Goal: Information Seeking & Learning: Compare options

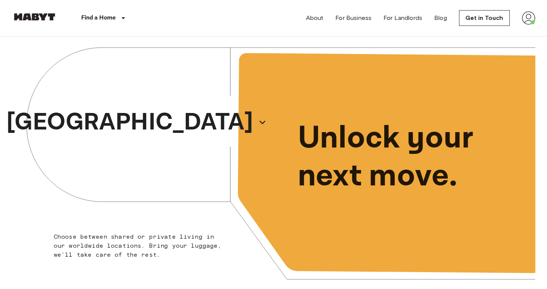
click at [523, 18] on img at bounding box center [528, 18] width 14 height 14
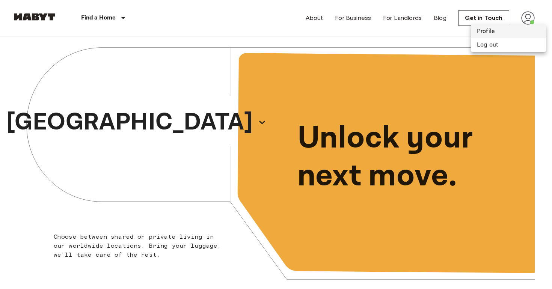
click at [496, 35] on li "Profile" at bounding box center [508, 32] width 75 height 14
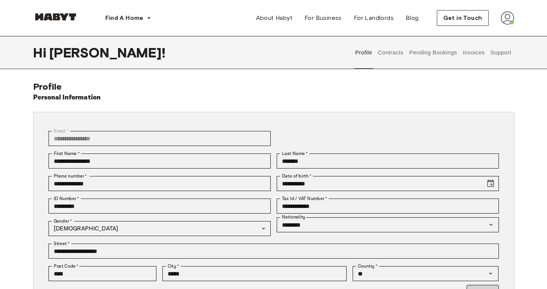
click at [391, 49] on button "Contracts" at bounding box center [390, 52] width 27 height 33
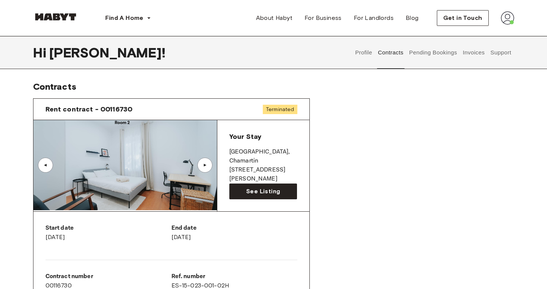
click at [495, 57] on button "Support" at bounding box center [500, 52] width 23 height 33
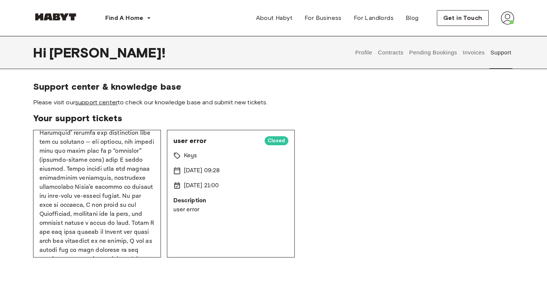
click at [88, 102] on link "support center" at bounding box center [96, 102] width 42 height 7
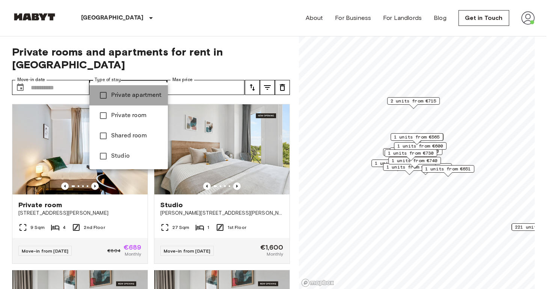
click at [129, 97] on span "Private apartment" at bounding box center [136, 95] width 51 height 9
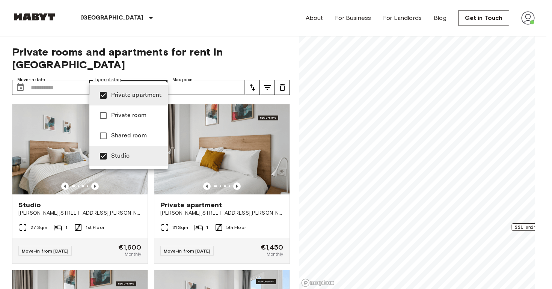
drag, startPoint x: 386, startPoint y: 127, endPoint x: 370, endPoint y: 136, distance: 18.2
click at [371, 136] on div at bounding box center [276, 144] width 552 height 289
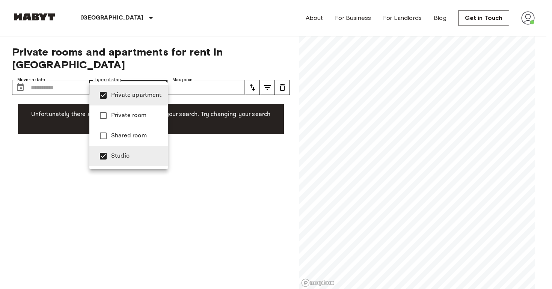
click at [216, 160] on div at bounding box center [276, 144] width 552 height 289
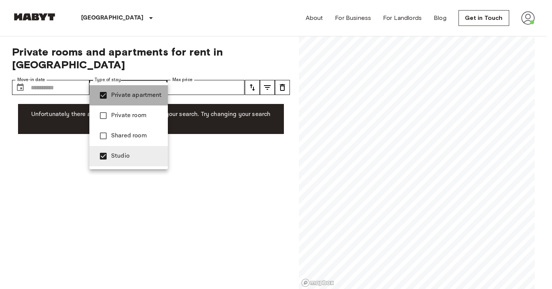
click at [134, 95] on span "Private apartment" at bounding box center [136, 95] width 51 height 9
type input "******"
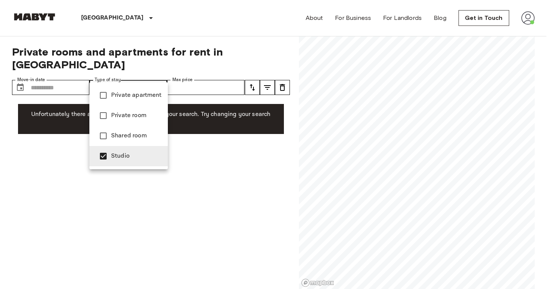
click at [237, 157] on div at bounding box center [276, 144] width 552 height 289
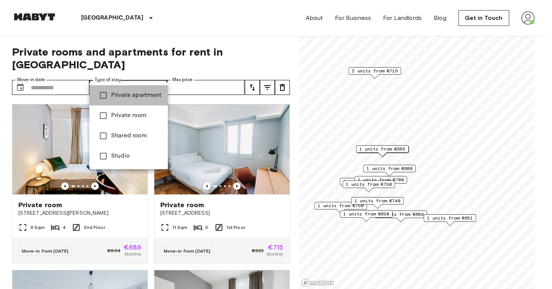
click at [116, 100] on li "Private apartment" at bounding box center [128, 95] width 79 height 20
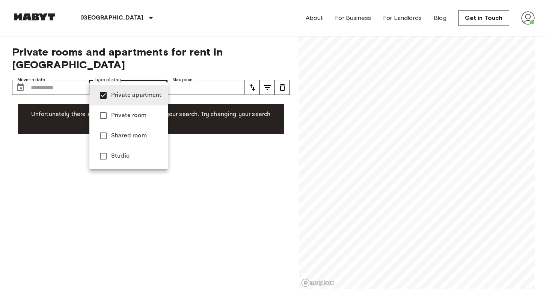
click at [187, 242] on div at bounding box center [276, 144] width 552 height 289
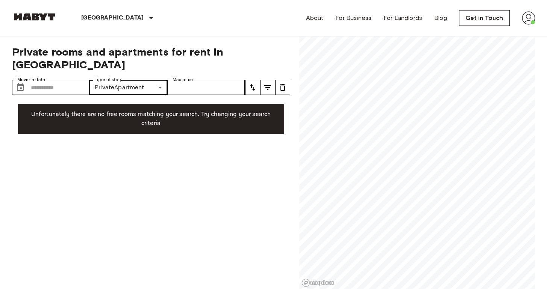
click at [137, 86] on div "**********" at bounding box center [151, 162] width 278 height 253
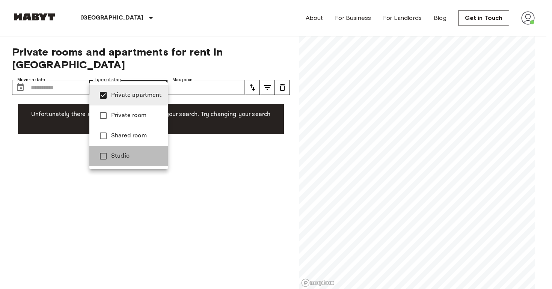
click at [117, 152] on span "Studio" at bounding box center [136, 156] width 51 height 9
click at [130, 95] on span "Private apartment" at bounding box center [136, 95] width 51 height 9
type input "******"
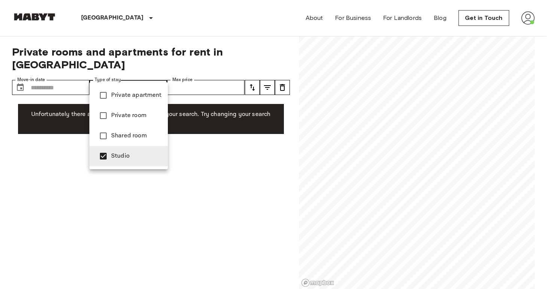
click at [115, 150] on li "Studio" at bounding box center [128, 156] width 79 height 20
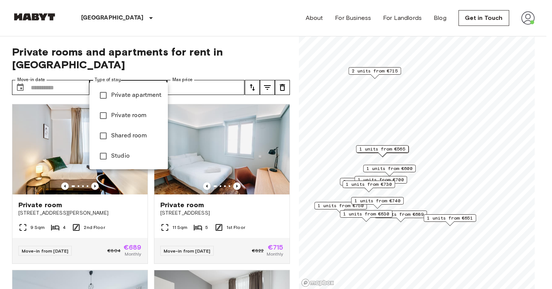
click at [115, 122] on li "Private room" at bounding box center [128, 116] width 79 height 20
type input "**********"
click at [147, 219] on div at bounding box center [276, 144] width 552 height 289
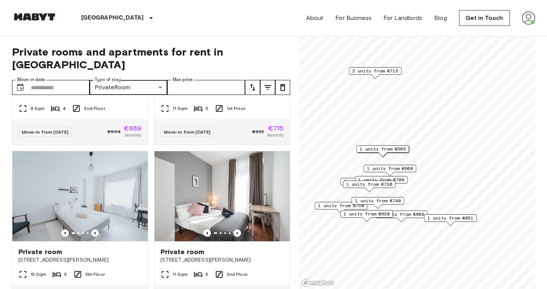
scroll to position [160, 0]
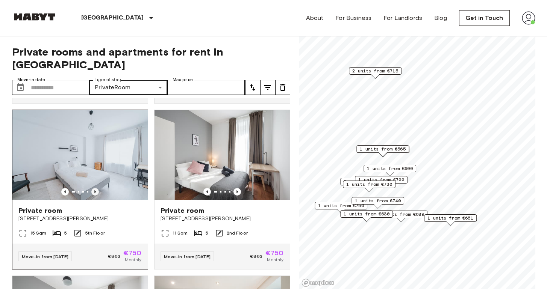
click at [92, 188] on icon "Previous image" at bounding box center [95, 192] width 8 height 8
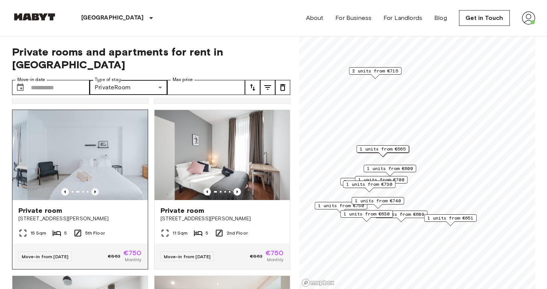
click at [92, 188] on icon "Previous image" at bounding box center [95, 192] width 8 height 8
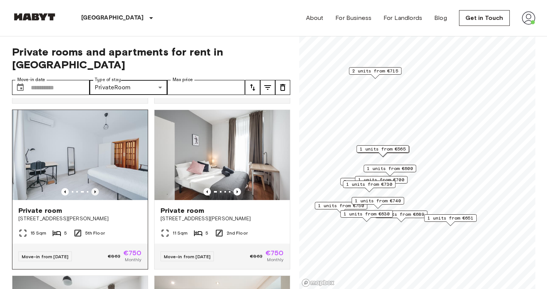
click at [91, 188] on icon "Previous image" at bounding box center [95, 192] width 8 height 8
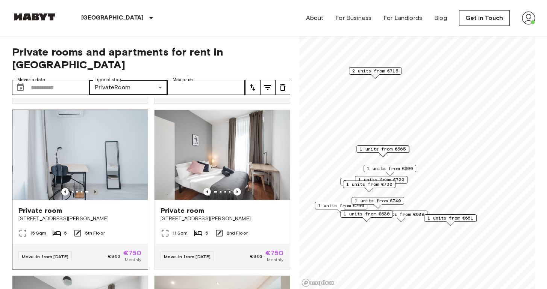
click at [91, 188] on icon "Previous image" at bounding box center [95, 192] width 8 height 8
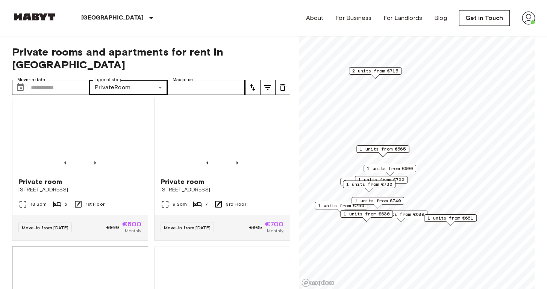
scroll to position [475, 0]
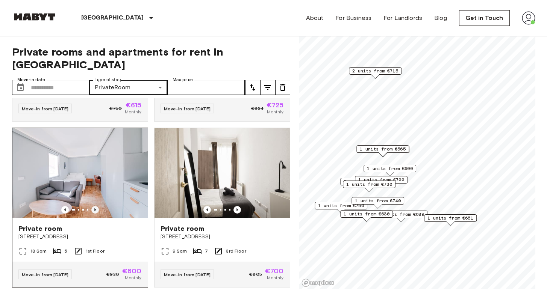
click at [94, 209] on icon "Previous image" at bounding box center [95, 210] width 2 height 3
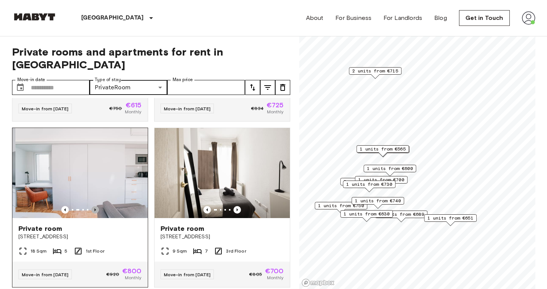
click at [94, 209] on icon "Previous image" at bounding box center [95, 210] width 2 height 3
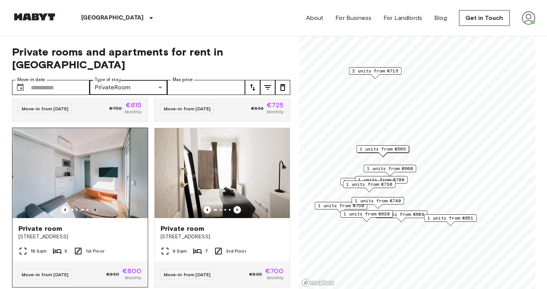
click at [94, 209] on icon "Previous image" at bounding box center [95, 210] width 2 height 3
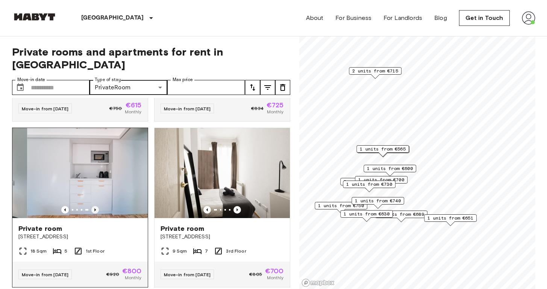
click at [94, 209] on icon "Previous image" at bounding box center [95, 210] width 2 height 3
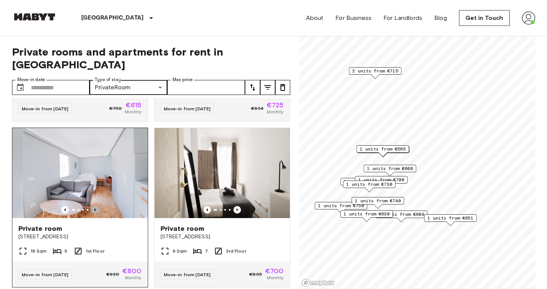
click at [94, 209] on icon "Previous image" at bounding box center [95, 210] width 2 height 3
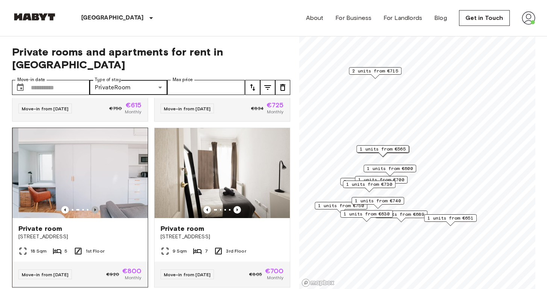
click at [94, 209] on icon "Previous image" at bounding box center [95, 210] width 2 height 3
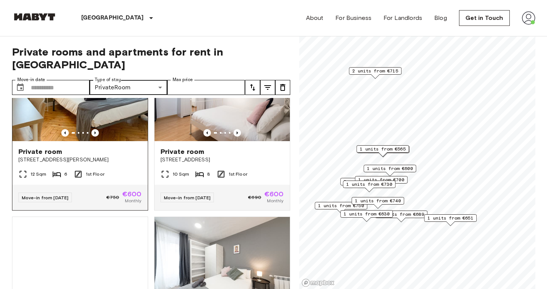
scroll to position [659, 0]
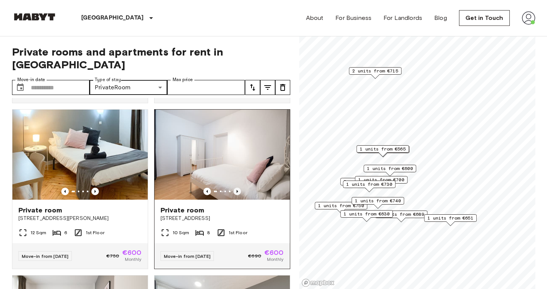
click at [236, 188] on icon "Previous image" at bounding box center [237, 192] width 8 height 8
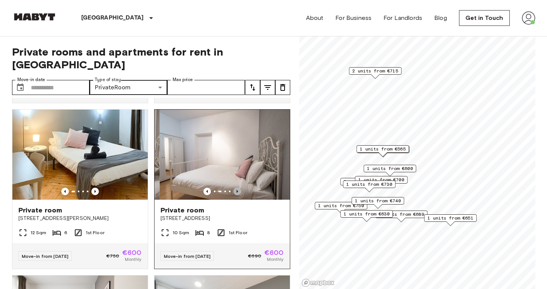
click at [236, 188] on icon "Previous image" at bounding box center [237, 192] width 8 height 8
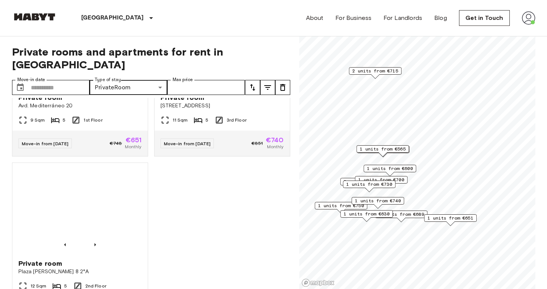
scroll to position [1175, 0]
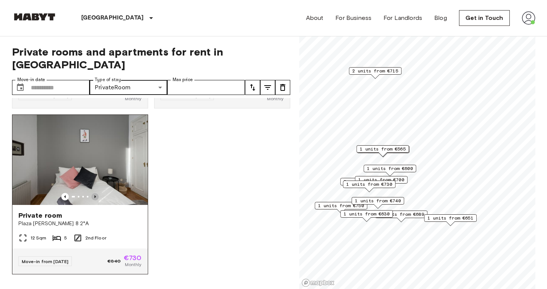
click at [94, 193] on icon "Previous image" at bounding box center [95, 197] width 8 height 8
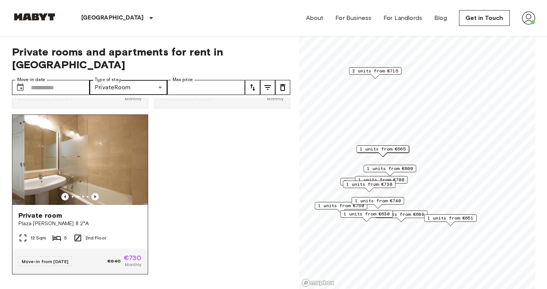
click at [94, 193] on icon "Previous image" at bounding box center [95, 197] width 8 height 8
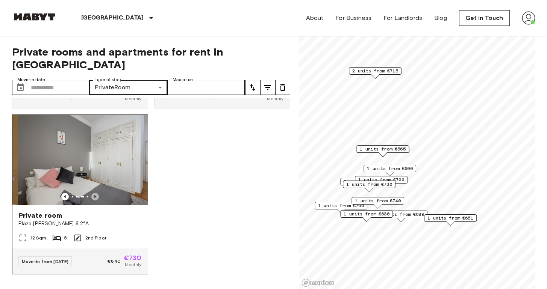
click at [94, 193] on icon "Previous image" at bounding box center [95, 197] width 8 height 8
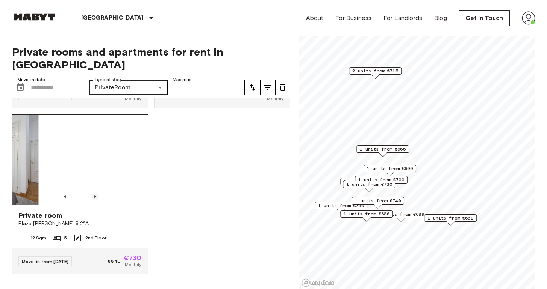
click at [94, 193] on icon "Previous image" at bounding box center [95, 197] width 8 height 8
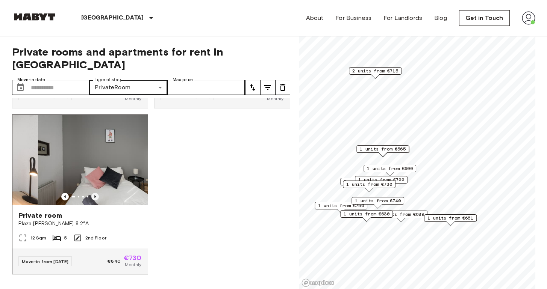
click at [94, 193] on icon "Previous image" at bounding box center [95, 197] width 8 height 8
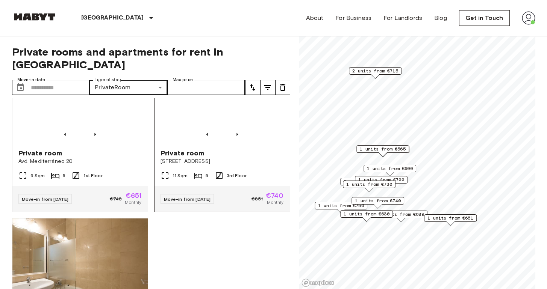
scroll to position [967, 0]
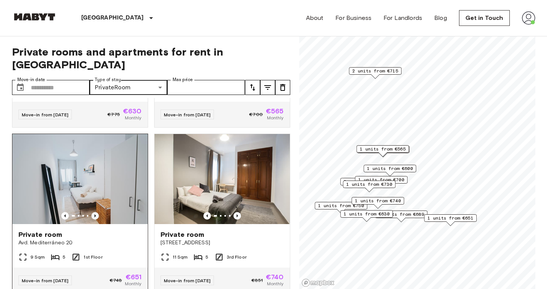
click at [92, 220] on icon "Previous image" at bounding box center [95, 216] width 8 height 8
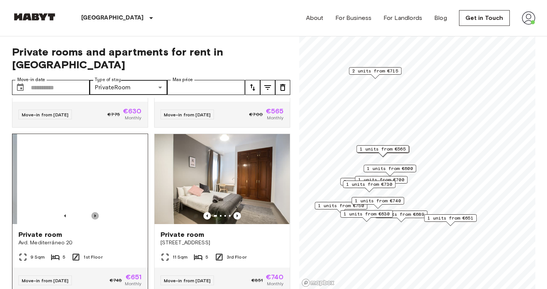
click at [92, 220] on icon "Previous image" at bounding box center [95, 216] width 8 height 8
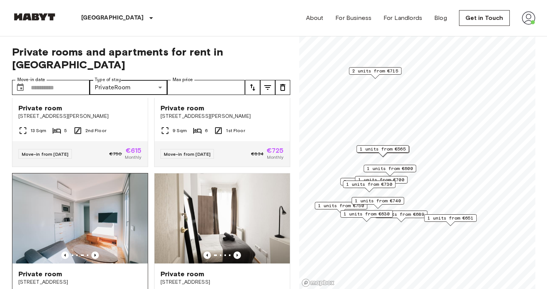
scroll to position [365, 0]
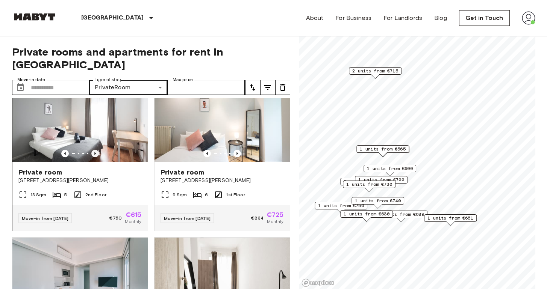
click at [95, 150] on icon "Previous image" at bounding box center [95, 154] width 8 height 8
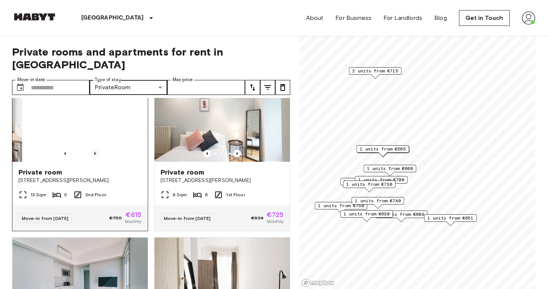
click at [95, 150] on icon "Previous image" at bounding box center [95, 154] width 8 height 8
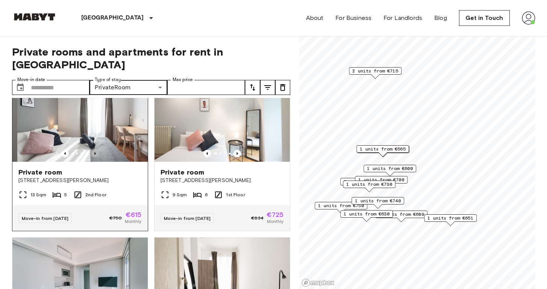
click at [94, 150] on icon "Previous image" at bounding box center [95, 154] width 8 height 8
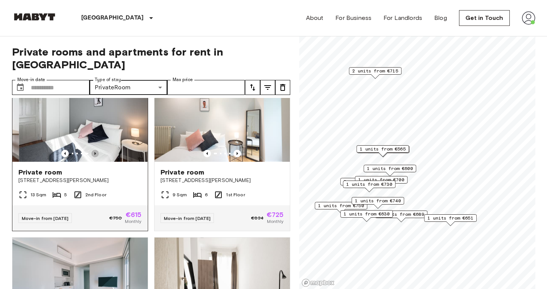
click at [94, 150] on icon "Previous image" at bounding box center [95, 154] width 8 height 8
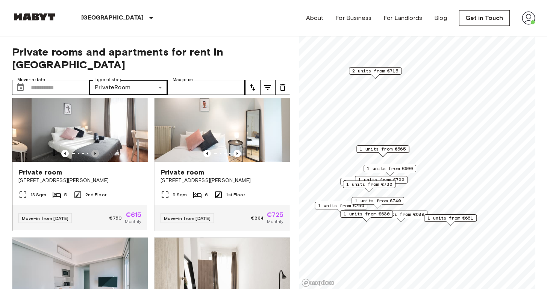
click at [94, 150] on icon "Previous image" at bounding box center [95, 154] width 8 height 8
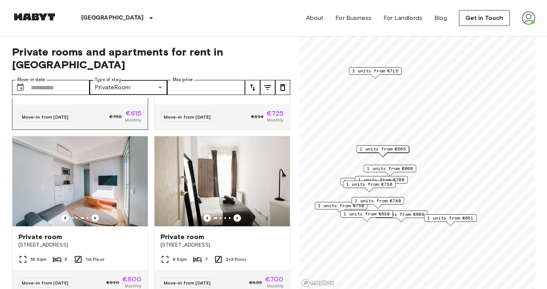
scroll to position [468, 0]
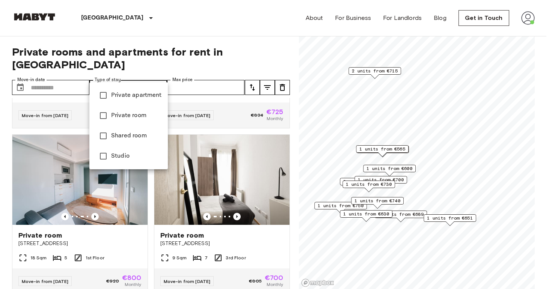
type input "******"
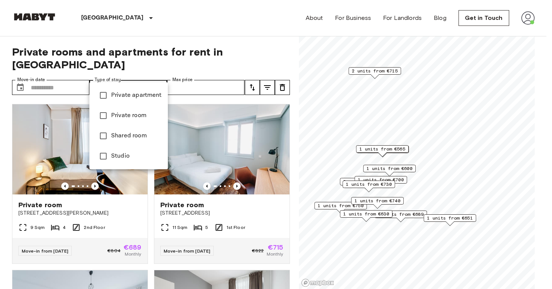
type input "**********"
click at [220, 35] on div at bounding box center [276, 144] width 552 height 289
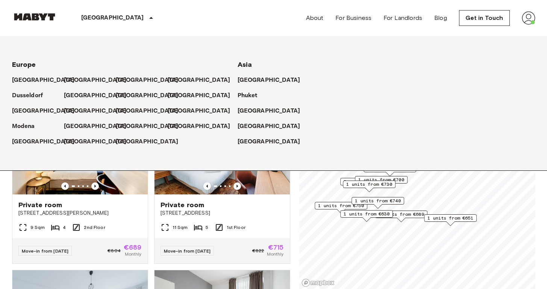
click at [115, 19] on div "[GEOGRAPHIC_DATA]" at bounding box center [118, 18] width 123 height 36
click at [242, 125] on p "[GEOGRAPHIC_DATA]" at bounding box center [270, 126] width 63 height 9
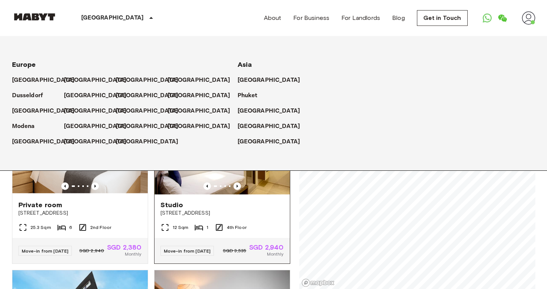
click at [236, 208] on div "Studio 471 Balestier Road" at bounding box center [221, 209] width 135 height 29
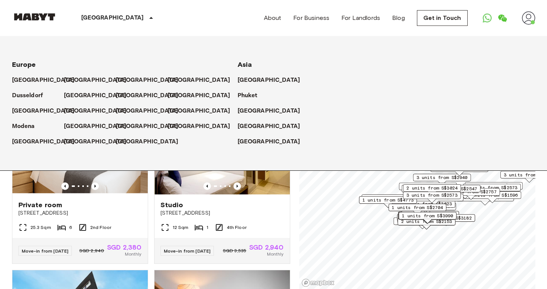
click at [149, 197] on div "Studio 471 Balestier Road 12 Sqm 1 4th Floor Move-in from 17 Sep 25 SGD 3,535 S…" at bounding box center [219, 181] width 142 height 166
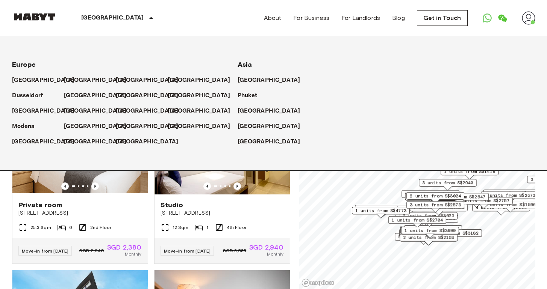
click at [178, 22] on div "Singapore Europe Amsterdam Berlin Brussels Cologne Dusseldorf Frankfurt Graz Ha…" at bounding box center [273, 18] width 523 height 36
click at [147, 18] on icon at bounding box center [151, 18] width 9 height 9
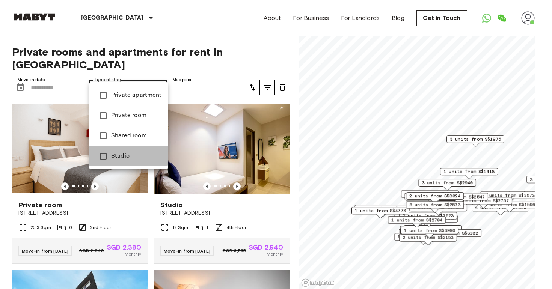
click at [116, 151] on li "Studio" at bounding box center [128, 156] width 79 height 20
type input "******"
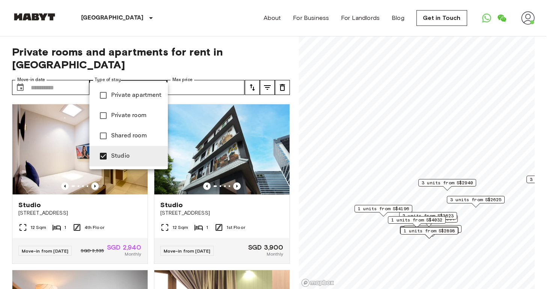
click at [146, 198] on div at bounding box center [276, 144] width 552 height 289
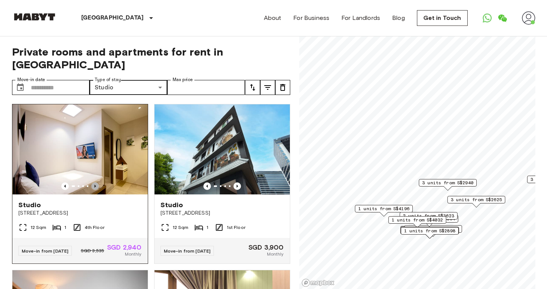
click at [94, 185] on icon "Previous image" at bounding box center [95, 186] width 2 height 3
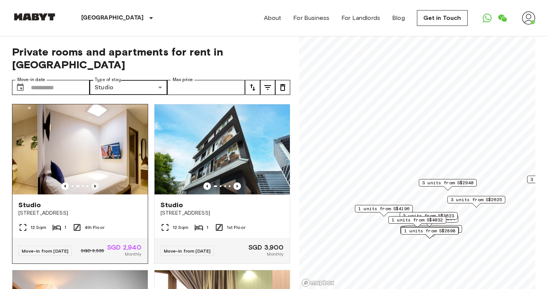
click at [94, 185] on icon "Previous image" at bounding box center [95, 186] width 2 height 3
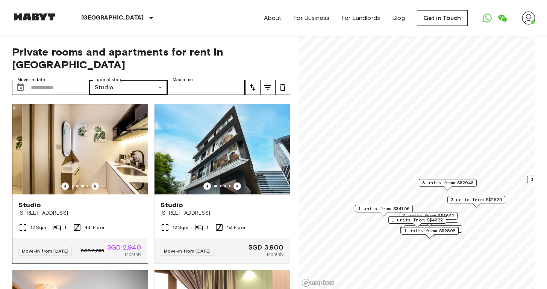
click at [94, 185] on icon "Previous image" at bounding box center [95, 186] width 2 height 3
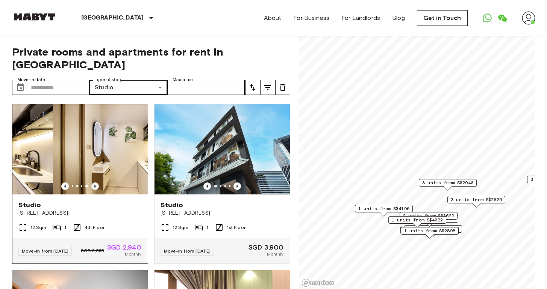
click at [94, 183] on icon "Previous image" at bounding box center [95, 187] width 8 height 8
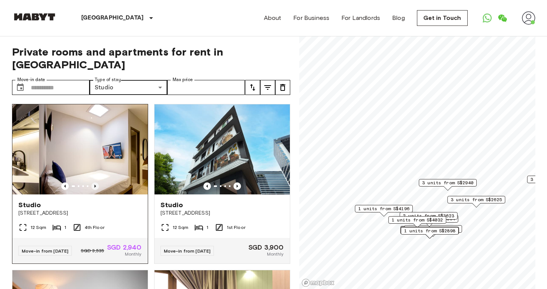
click at [94, 183] on icon "Previous image" at bounding box center [95, 187] width 8 height 8
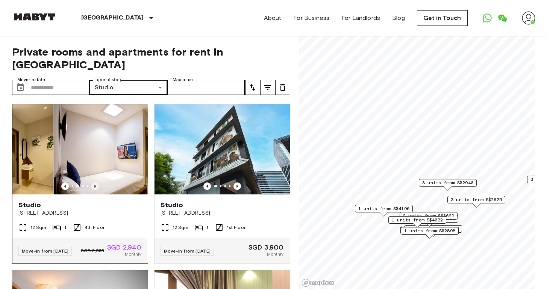
click at [94, 183] on icon "Previous image" at bounding box center [95, 187] width 8 height 8
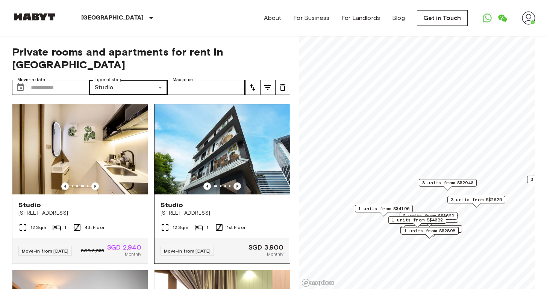
click at [236, 185] on icon "Previous image" at bounding box center [237, 186] width 2 height 3
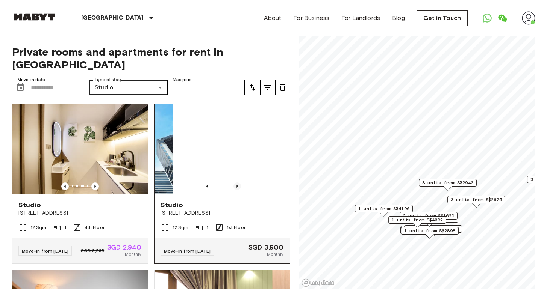
click at [236, 185] on icon "Previous image" at bounding box center [237, 186] width 2 height 3
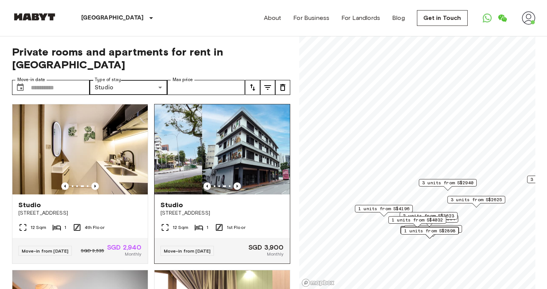
click at [236, 185] on icon "Previous image" at bounding box center [237, 186] width 2 height 3
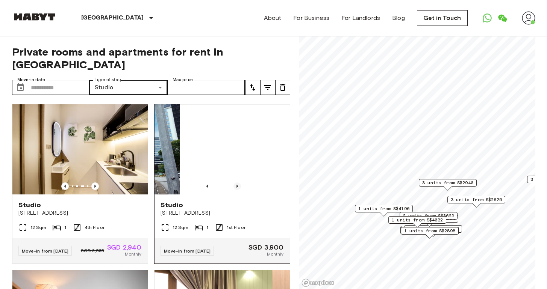
click at [236, 185] on icon "Previous image" at bounding box center [237, 186] width 2 height 3
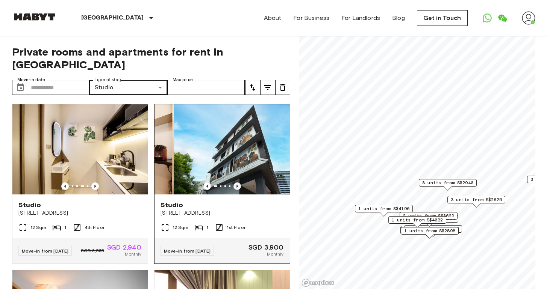
click at [236, 185] on icon "Previous image" at bounding box center [237, 186] width 2 height 3
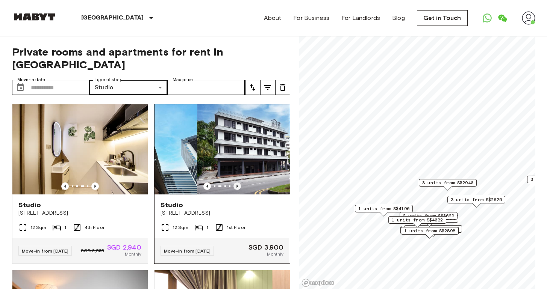
click at [236, 185] on icon "Previous image" at bounding box center [237, 186] width 2 height 3
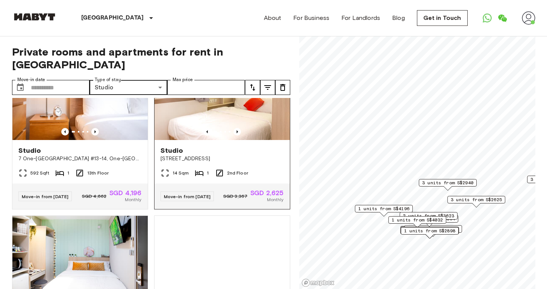
scroll to position [174, 0]
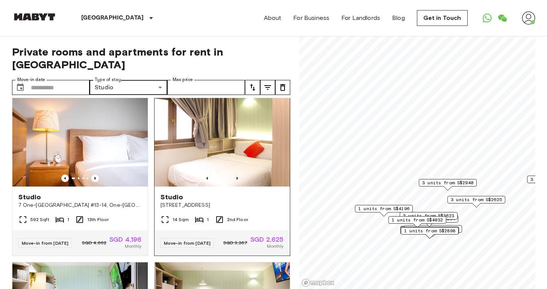
click at [233, 175] on icon "Previous image" at bounding box center [237, 179] width 8 height 8
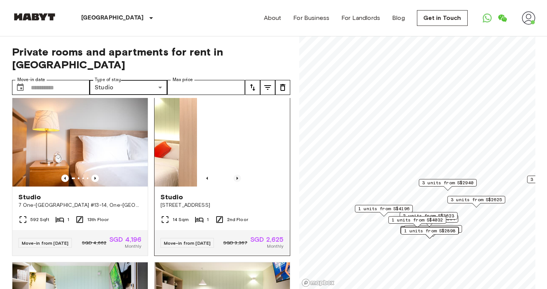
click at [233, 175] on icon "Previous image" at bounding box center [237, 179] width 8 height 8
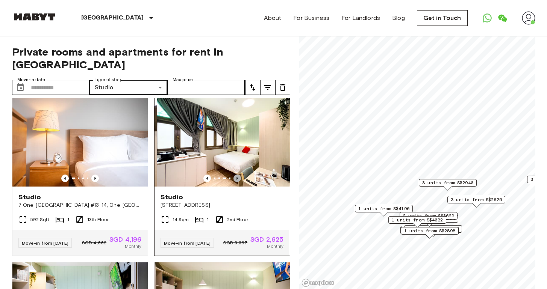
click at [233, 175] on icon "Previous image" at bounding box center [237, 179] width 8 height 8
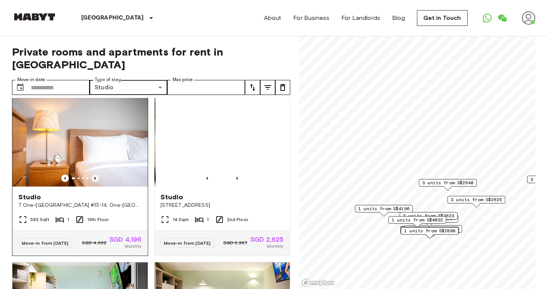
click at [95, 175] on icon "Previous image" at bounding box center [95, 179] width 8 height 8
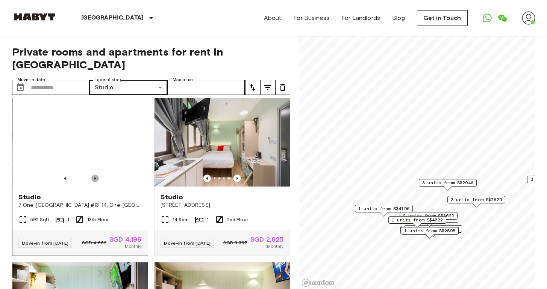
click at [95, 175] on icon "Previous image" at bounding box center [95, 179] width 8 height 8
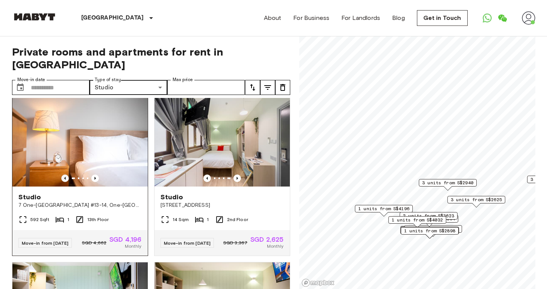
click at [63, 175] on icon "Previous image" at bounding box center [65, 179] width 8 height 8
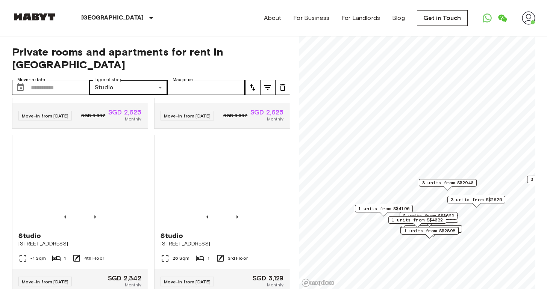
scroll to position [511, 0]
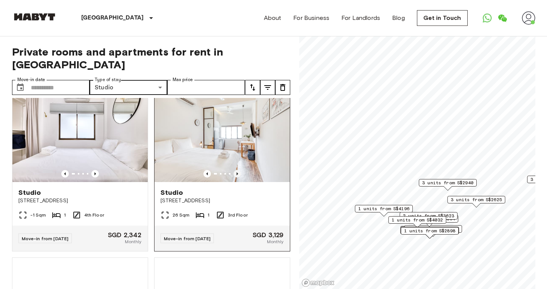
click at [236, 175] on icon "Previous image" at bounding box center [237, 173] width 2 height 3
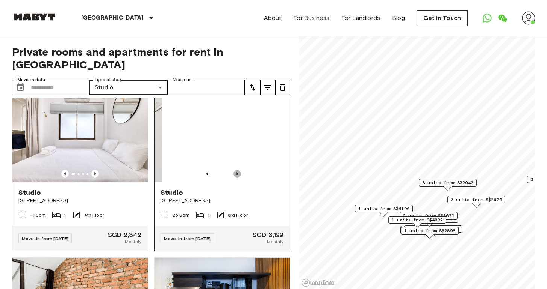
click at [236, 175] on icon "Previous image" at bounding box center [237, 173] width 2 height 3
click at [233, 178] on icon "Previous image" at bounding box center [237, 174] width 8 height 8
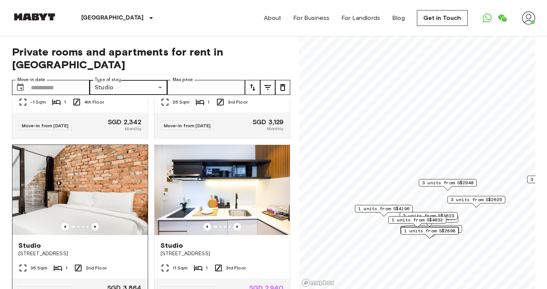
scroll to position [676, 0]
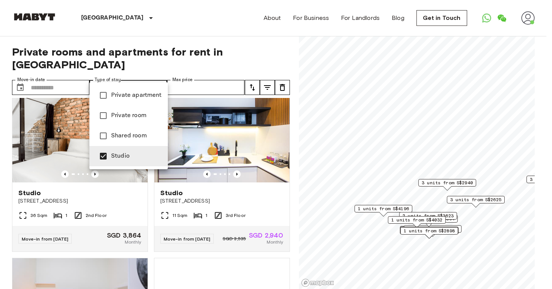
click at [125, 162] on li "Studio" at bounding box center [128, 156] width 79 height 20
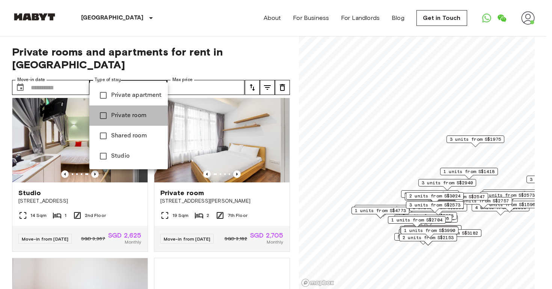
click at [119, 119] on span "Private room" at bounding box center [136, 115] width 51 height 9
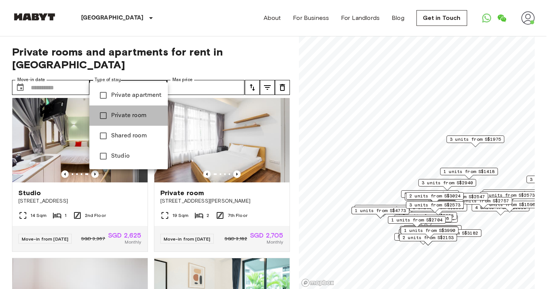
type input "**********"
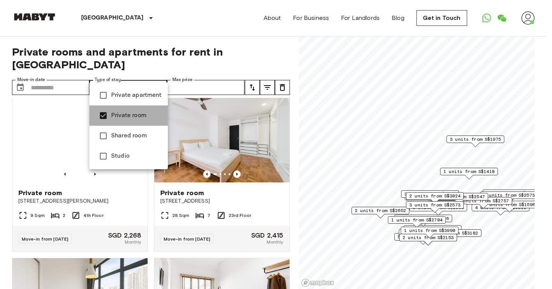
click at [129, 109] on li "Private room" at bounding box center [128, 116] width 79 height 20
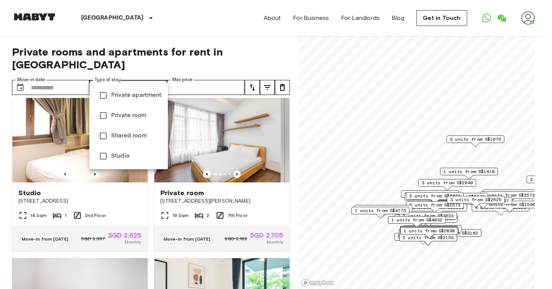
click at [131, 100] on li "Private apartment" at bounding box center [128, 95] width 79 height 20
type input "**********"
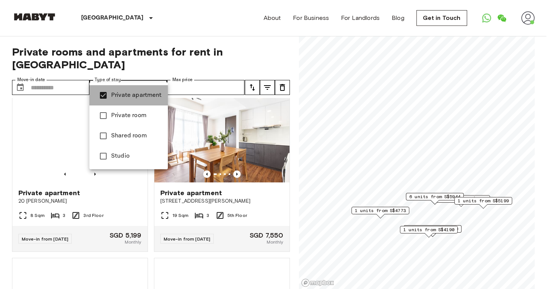
click at [131, 99] on span "Private apartment" at bounding box center [136, 95] width 51 height 9
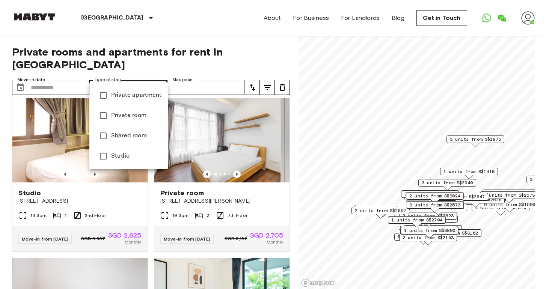
click at [129, 112] on span "Private room" at bounding box center [136, 115] width 51 height 9
type input "**********"
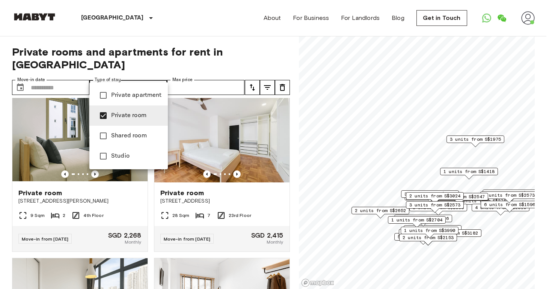
click at [174, 38] on div at bounding box center [276, 144] width 552 height 289
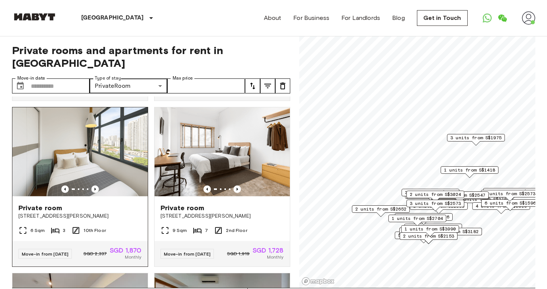
scroll to position [859, 0]
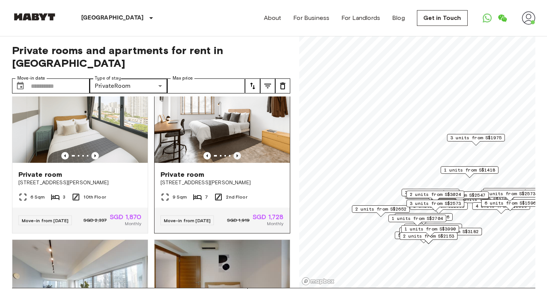
click at [234, 160] on icon "Previous image" at bounding box center [237, 156] width 8 height 8
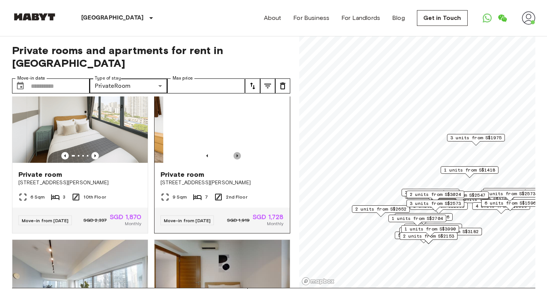
click at [234, 160] on icon "Previous image" at bounding box center [237, 156] width 8 height 8
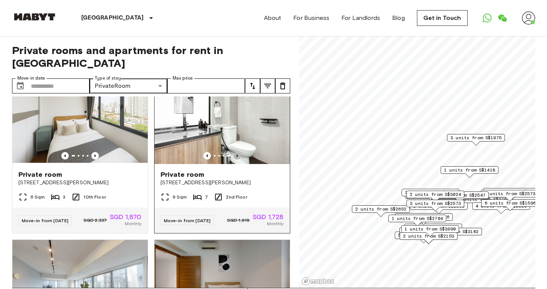
click at [234, 160] on icon "Previous image" at bounding box center [237, 156] width 8 height 8
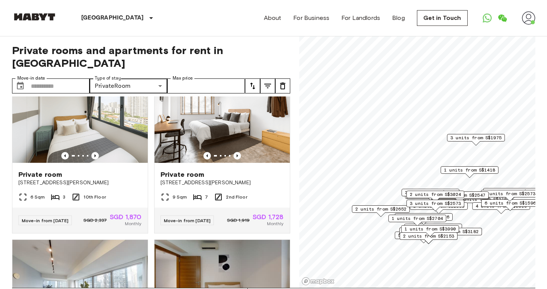
scroll to position [1082, 0]
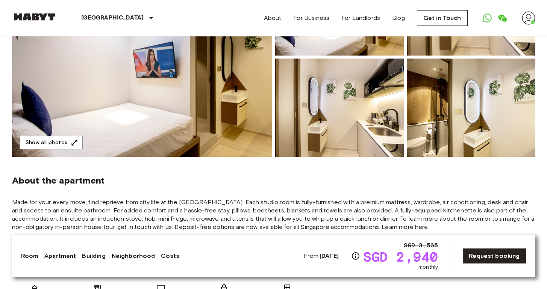
scroll to position [222, 0]
